Goal: Transaction & Acquisition: Purchase product/service

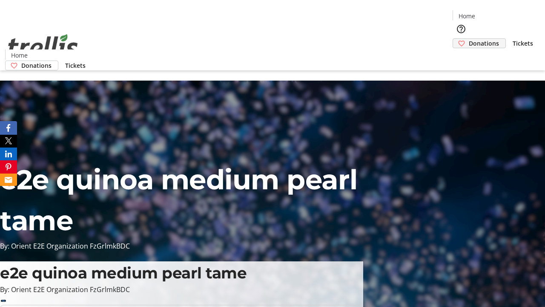
click at [469, 39] on span "Donations" at bounding box center [484, 43] width 30 height 9
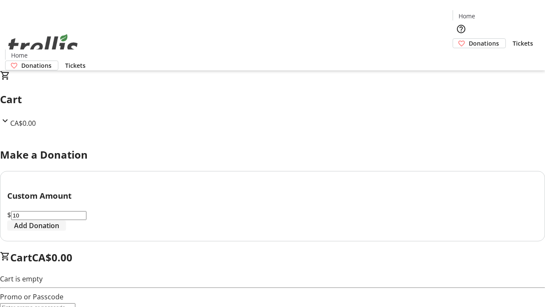
click at [59, 230] on span "Add Donation" at bounding box center [36, 225] width 45 height 10
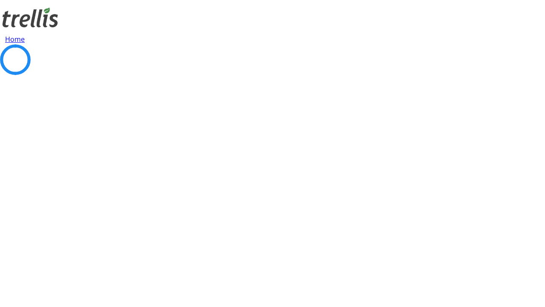
select select "CA"
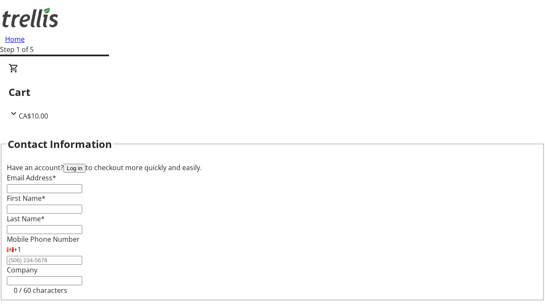
click at [86, 164] on button "Log in" at bounding box center [74, 168] width 22 height 9
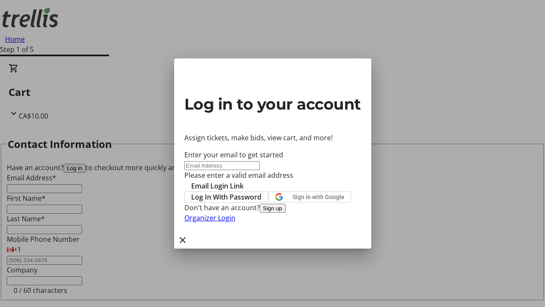
click at [286, 213] on button "Sign up" at bounding box center [273, 208] width 26 height 9
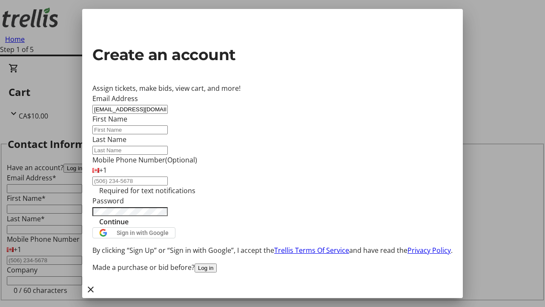
type input "[EMAIL_ADDRESS][DOMAIN_NAME]"
type input "[PERSON_NAME]"
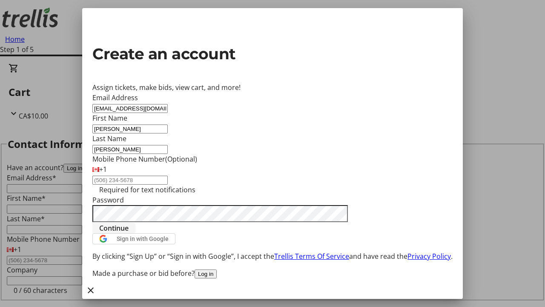
click at [129, 233] on span "Continue" at bounding box center [113, 228] width 29 height 10
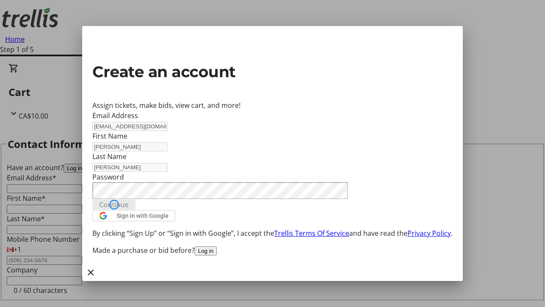
type input "[EMAIL_ADDRESS][DOMAIN_NAME]"
type input "[PERSON_NAME]"
select select "CA"
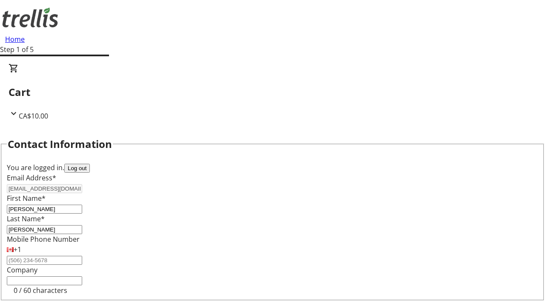
type input "[STREET_ADDRESS][PERSON_NAME]"
type input "Kelowna"
select select "BC"
type input "Kelowna"
type input "V1Y 0C2"
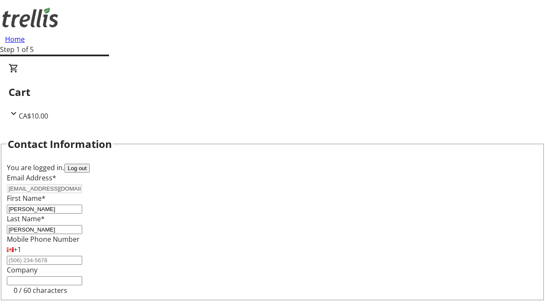
select select "BC"
select select "CA"
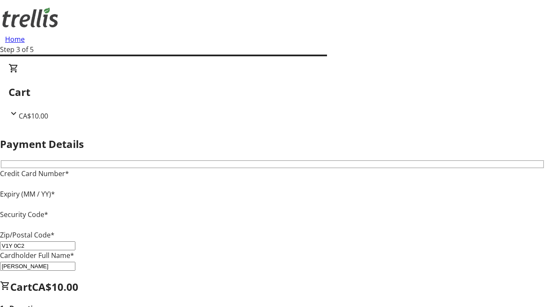
type input "V1Y 0C2"
